Goal: Task Accomplishment & Management: Use online tool/utility

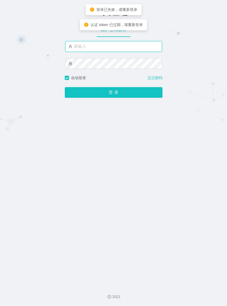
click at [98, 46] on input "text" at bounding box center [113, 46] width 97 height 11
type input "azhong02"
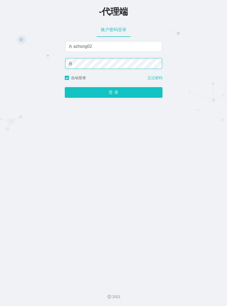
click at [65, 87] on button "登 录" at bounding box center [114, 92] width 98 height 11
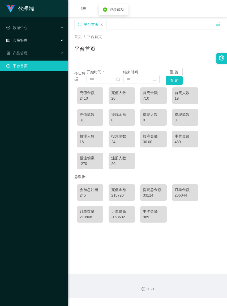
click at [26, 41] on span "会员管理" at bounding box center [16, 40] width 21 height 4
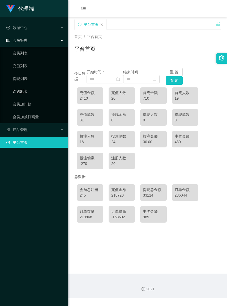
click at [26, 91] on link "赠送彩金" at bounding box center [38, 91] width 51 height 11
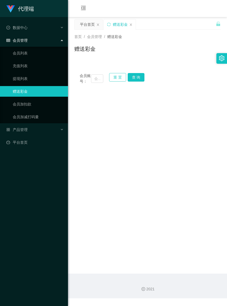
click at [117, 76] on button "重 置" at bounding box center [117, 77] width 17 height 9
click at [94, 80] on input "text" at bounding box center [97, 78] width 12 height 9
paste input "未结算累计薪资：RM5 x 1"
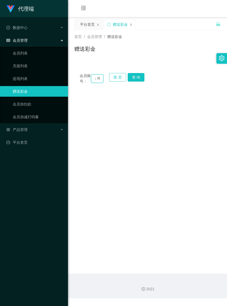
type input "未结算累计薪资：R"
click at [114, 77] on button "重 置" at bounding box center [117, 77] width 17 height 9
click at [96, 80] on input "text" at bounding box center [97, 78] width 12 height 9
click at [95, 80] on input "text" at bounding box center [97, 78] width 12 height 9
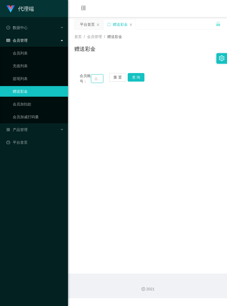
click at [94, 80] on input "text" at bounding box center [97, 78] width 12 height 9
paste input "Ktkchua"
type input "Ktkchua"
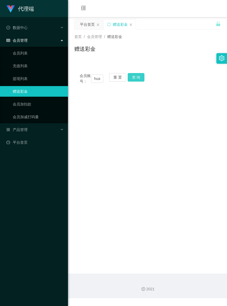
click at [139, 79] on button "查 询" at bounding box center [136, 77] width 17 height 9
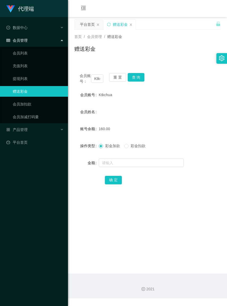
click at [203, 108] on form "会员账号 Ktkchua 会员姓名 账号余额 160.00 操作类型 彩金加款 彩金扣款 金额 确 定" at bounding box center [147, 138] width 146 height 96
